Goal: Information Seeking & Learning: Learn about a topic

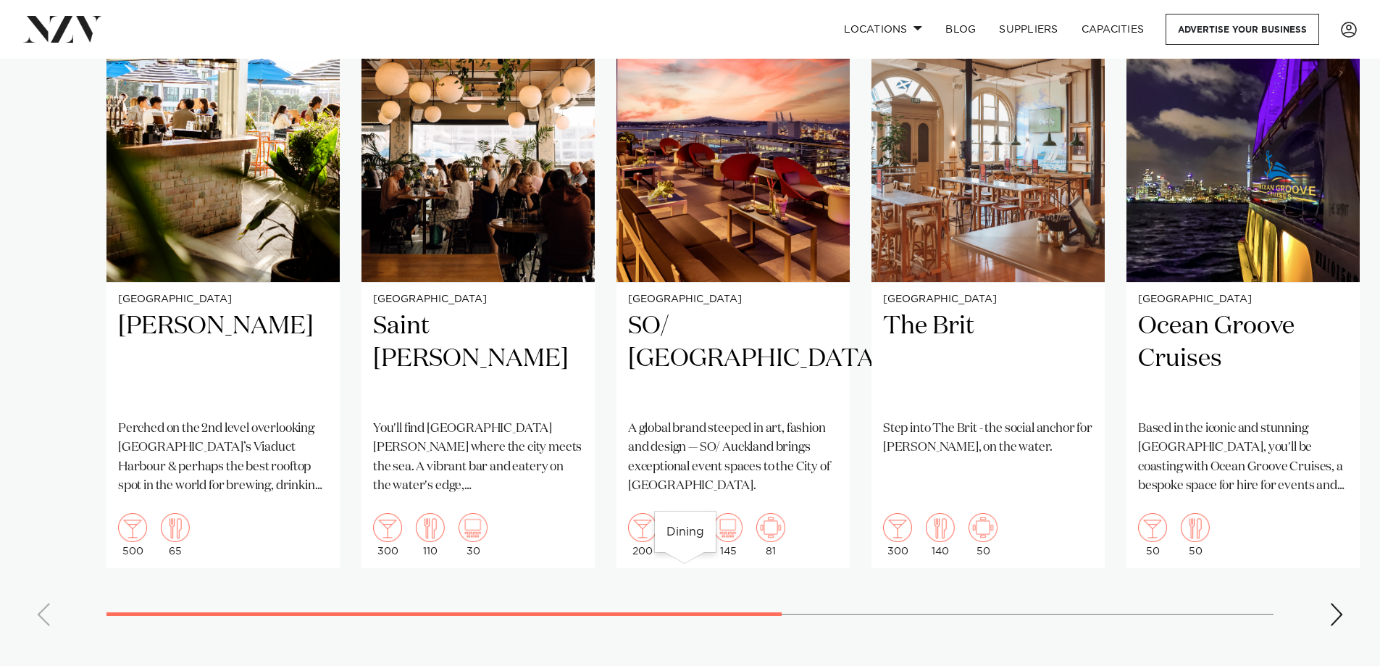
scroll to position [869, 0]
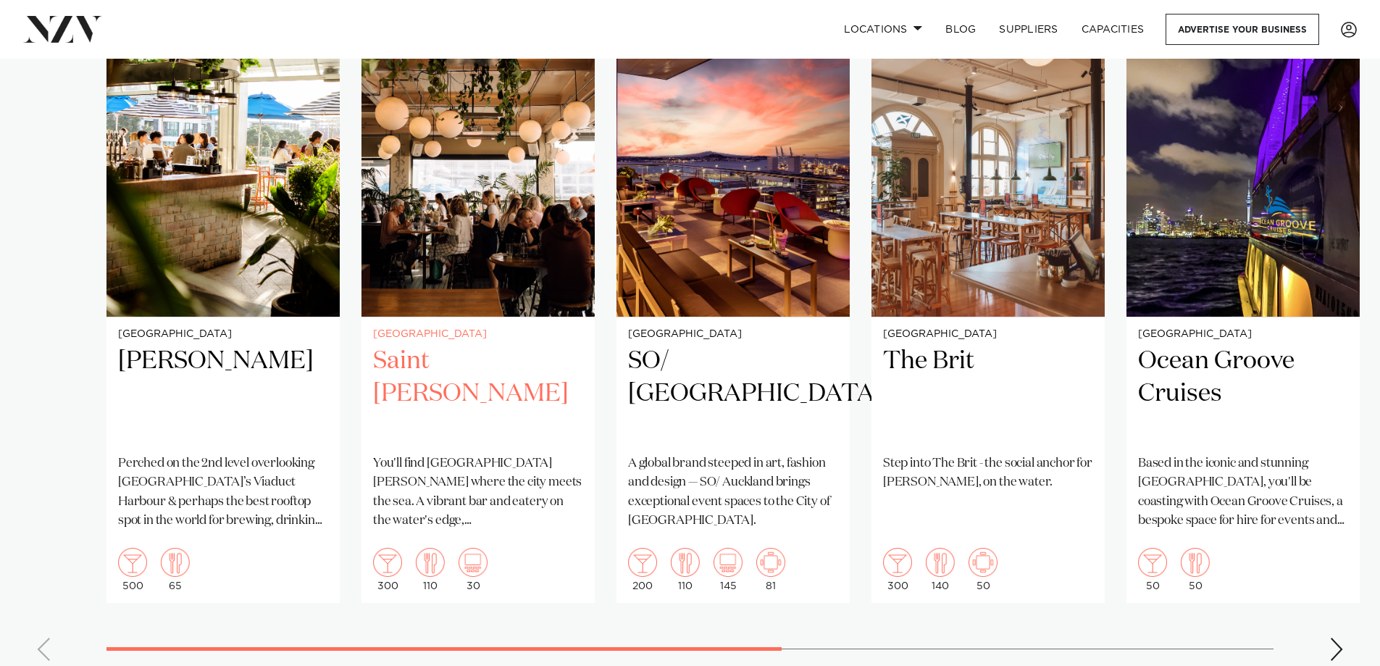
click at [495, 281] on img "2 / 8" at bounding box center [477, 160] width 233 height 313
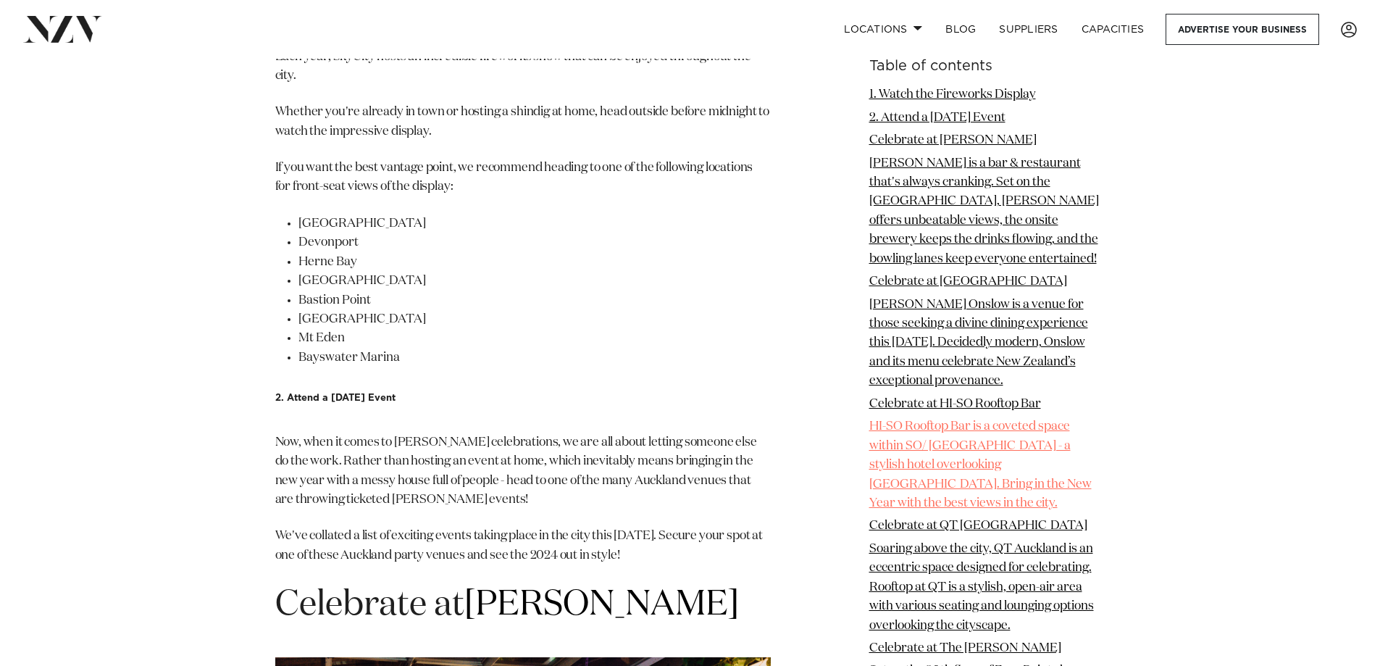
scroll to position [2318, 0]
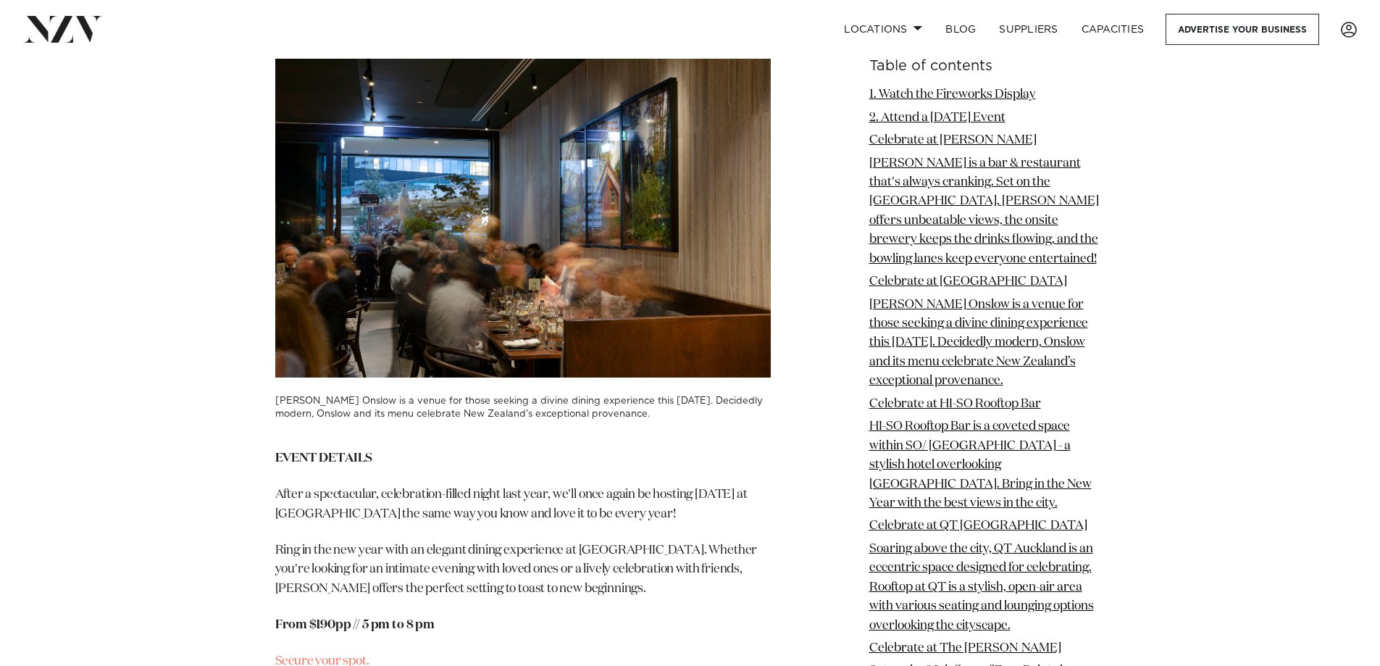
scroll to position [3767, 0]
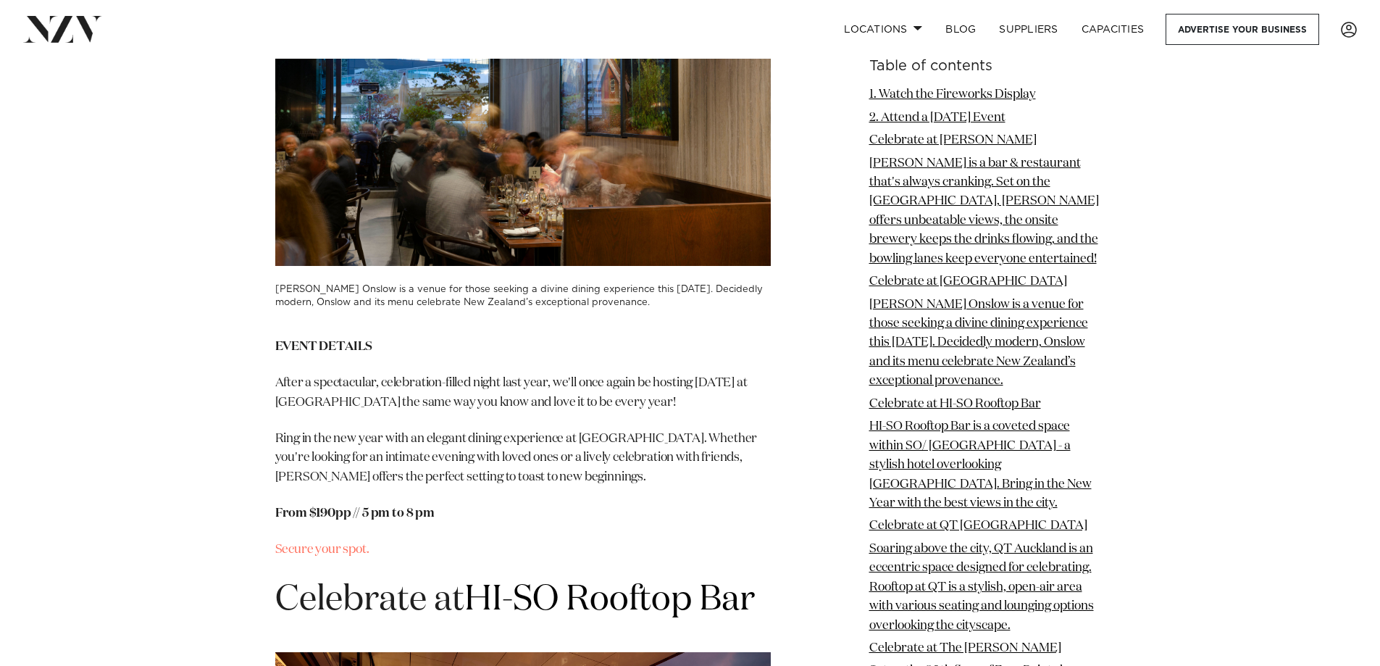
click at [451, 216] on img at bounding box center [522, 101] width 495 height 330
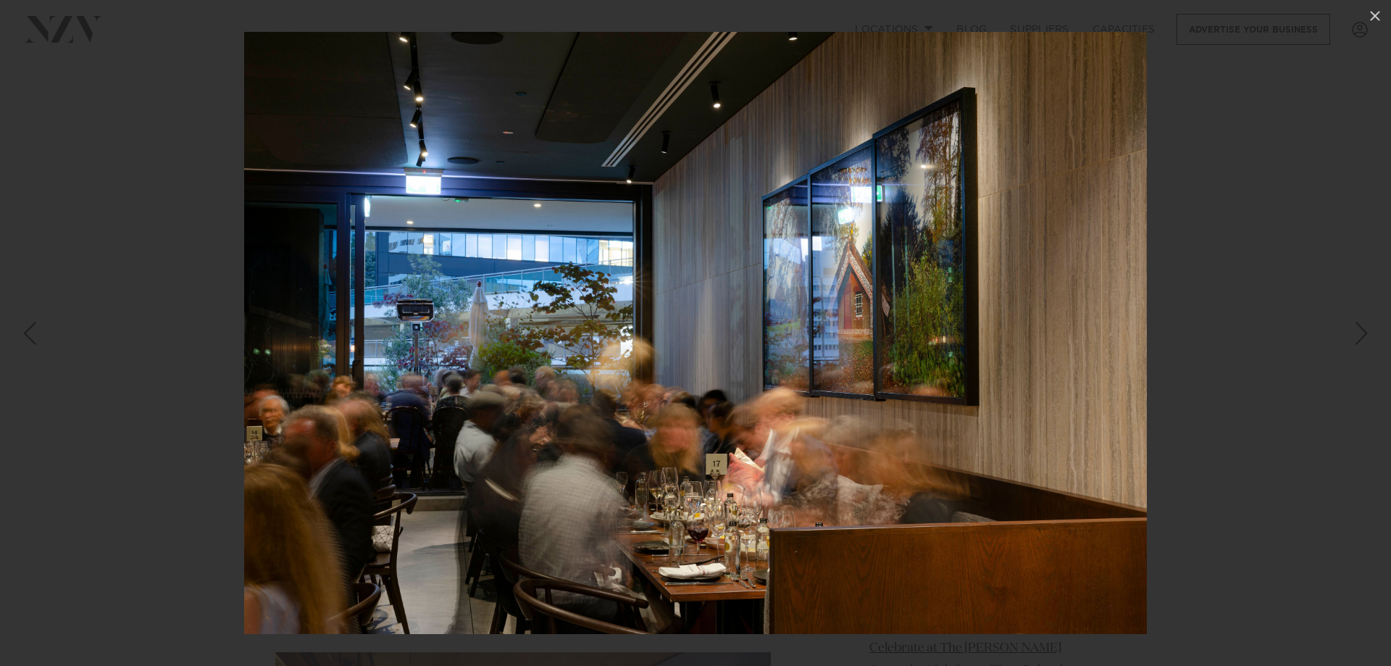
click at [965, 406] on img at bounding box center [695, 333] width 903 height 602
click at [987, 401] on img at bounding box center [695, 333] width 903 height 602
click at [1360, 337] on div "Next slide" at bounding box center [1362, 333] width 20 height 28
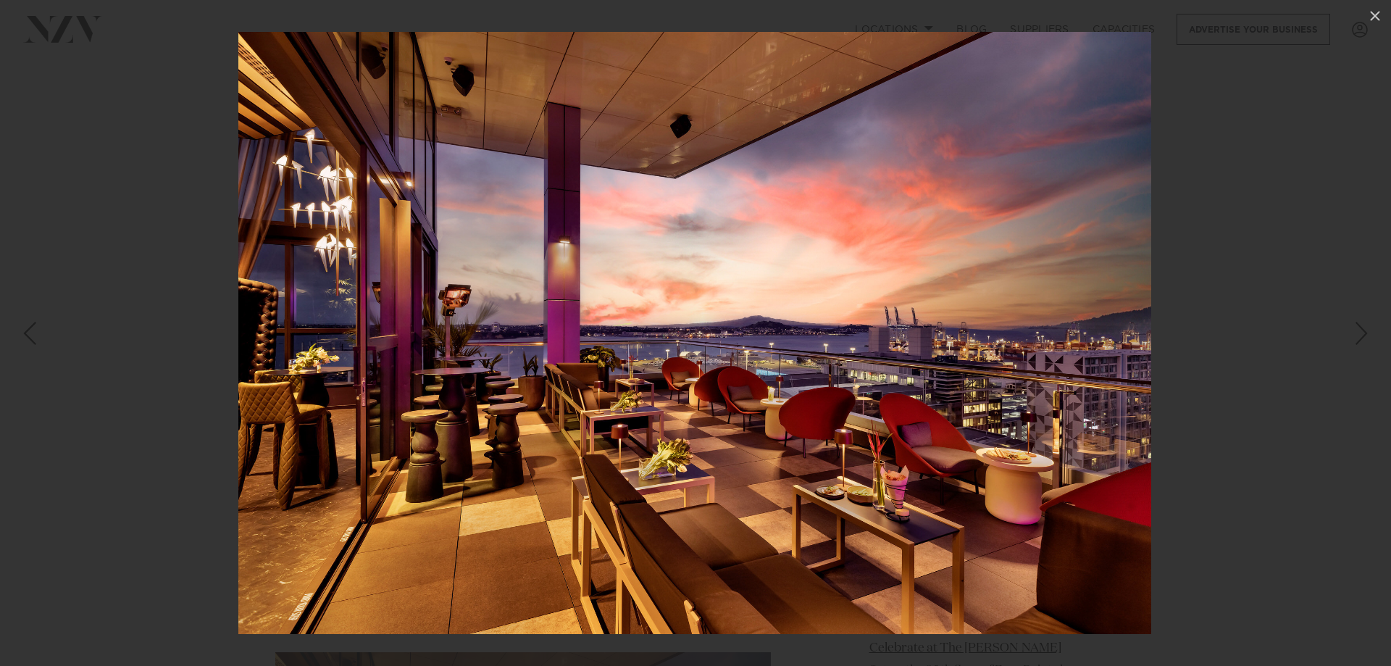
click at [1360, 333] on div "Next slide" at bounding box center [1362, 333] width 20 height 28
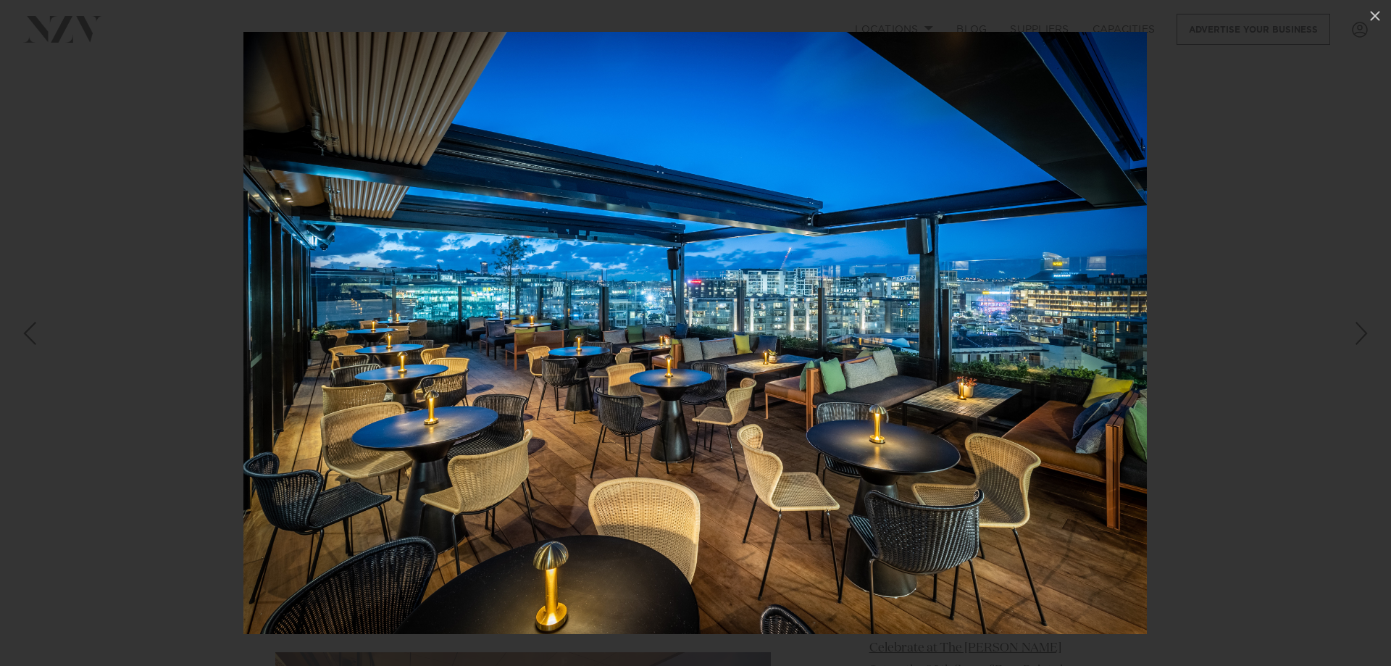
click at [1361, 332] on div "Next slide" at bounding box center [1362, 333] width 20 height 28
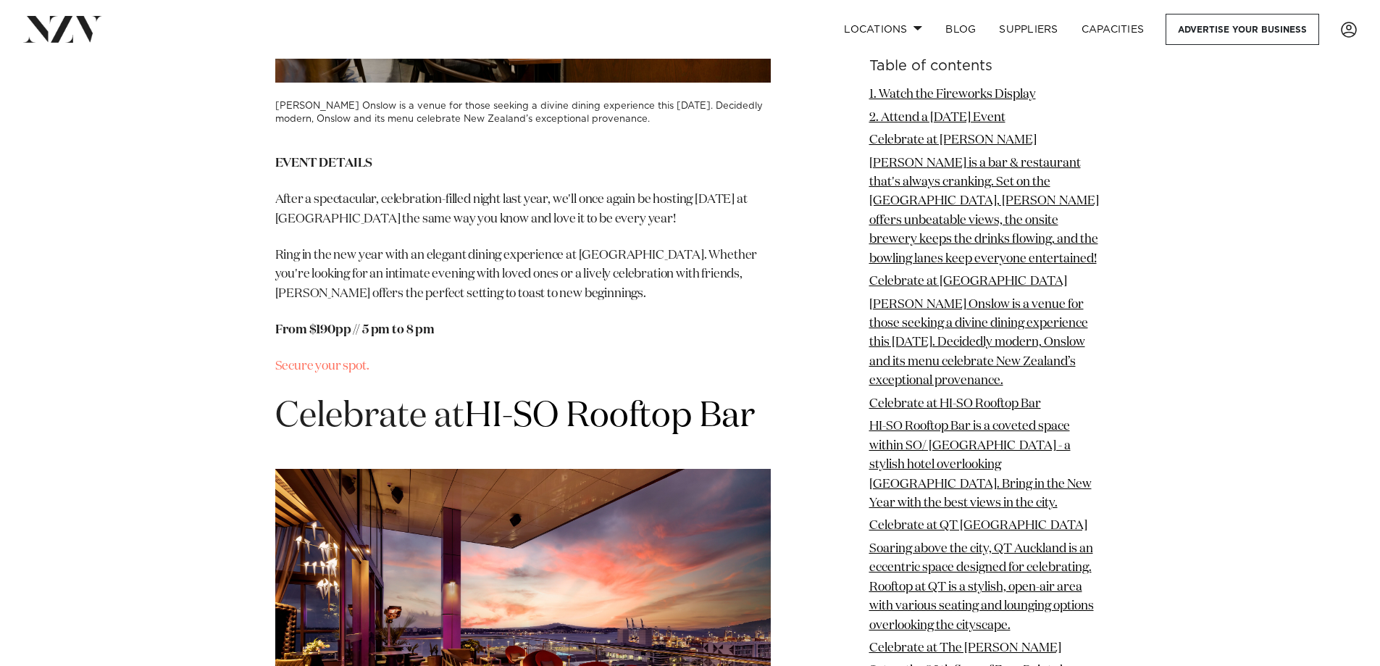
scroll to position [3767, 0]
